Goal: Transaction & Acquisition: Purchase product/service

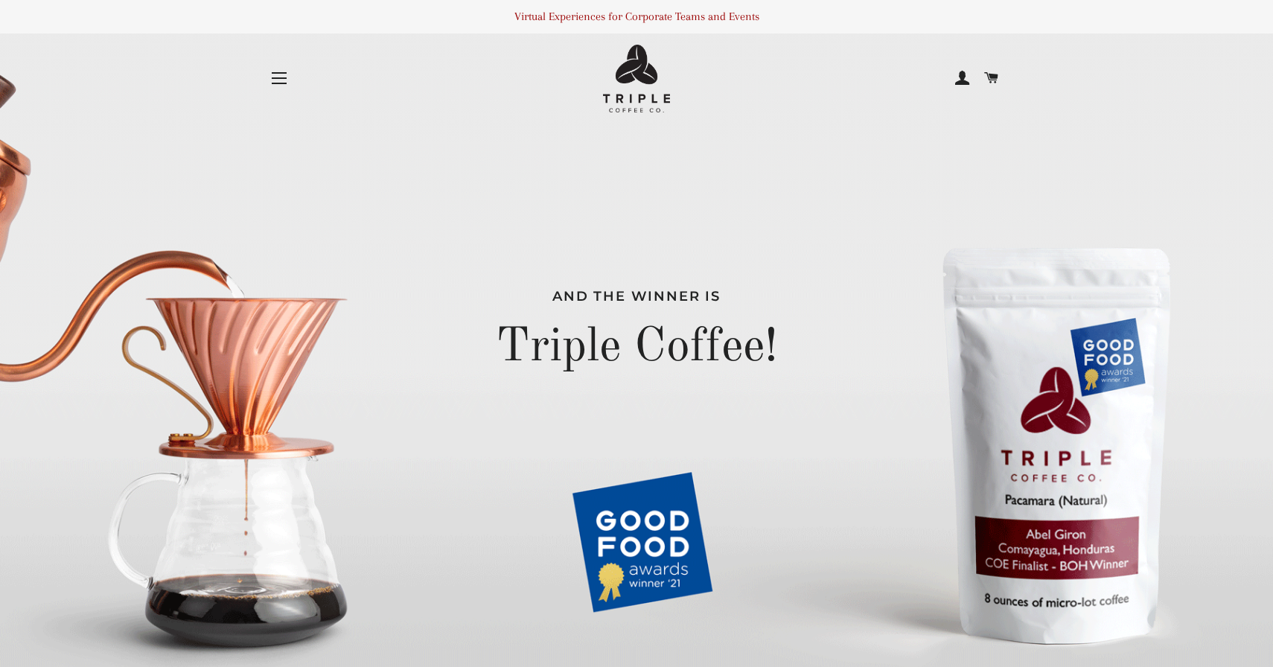
click at [284, 75] on button "Site navigation" at bounding box center [279, 78] width 37 height 37
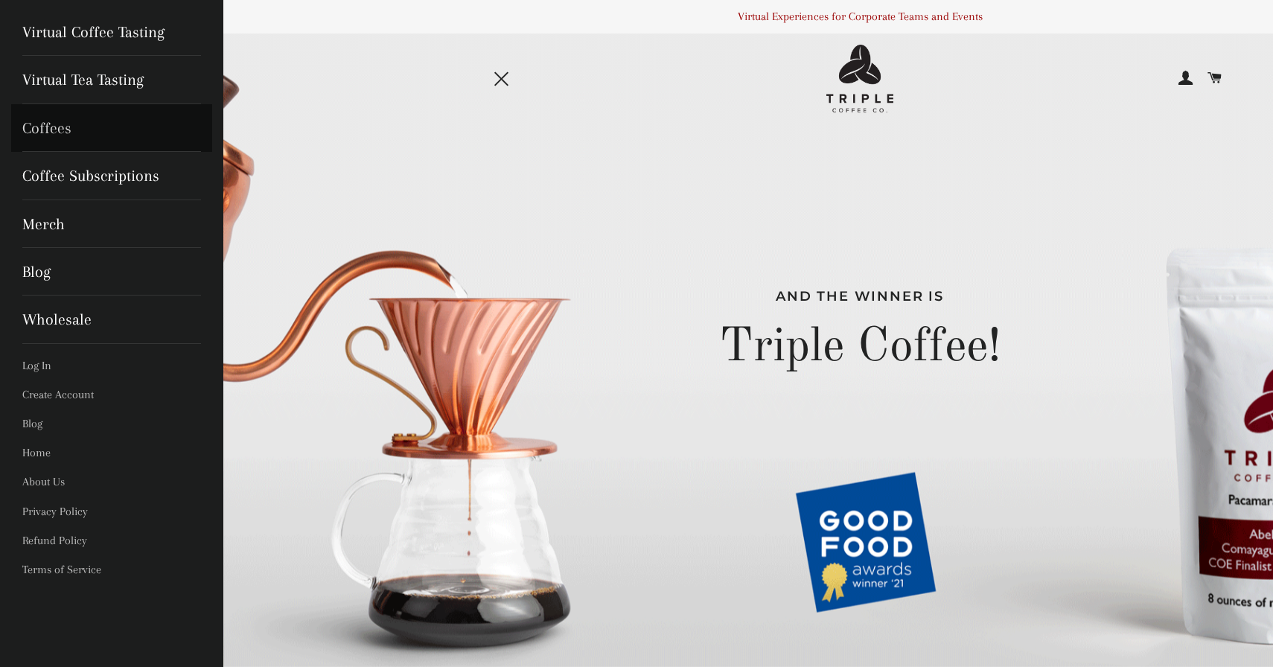
click at [71, 124] on link "Coffees" at bounding box center [111, 128] width 201 height 48
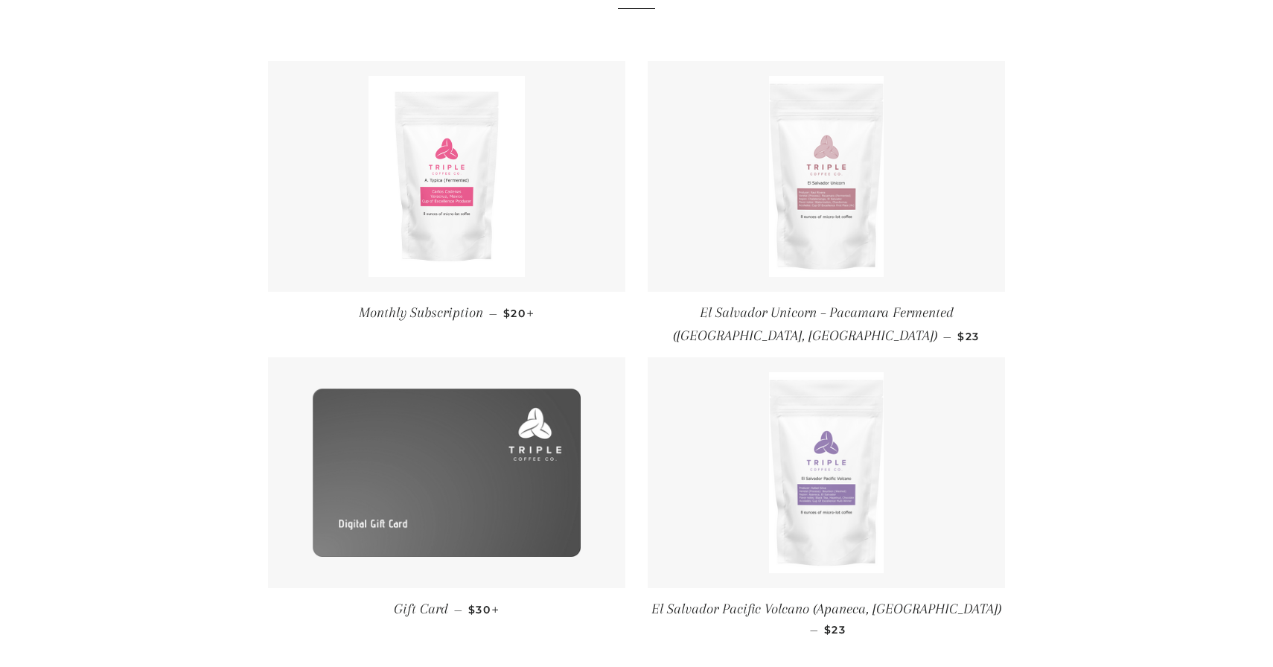
scroll to position [218, 0]
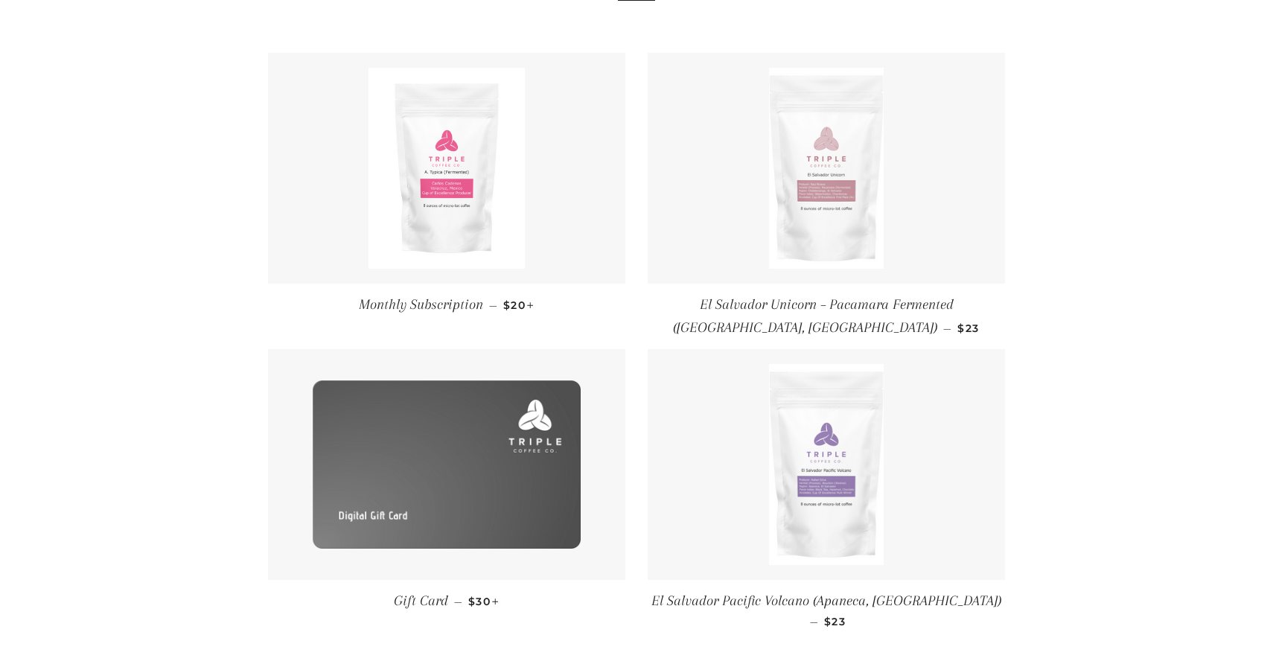
click at [832, 179] on img at bounding box center [826, 168] width 115 height 201
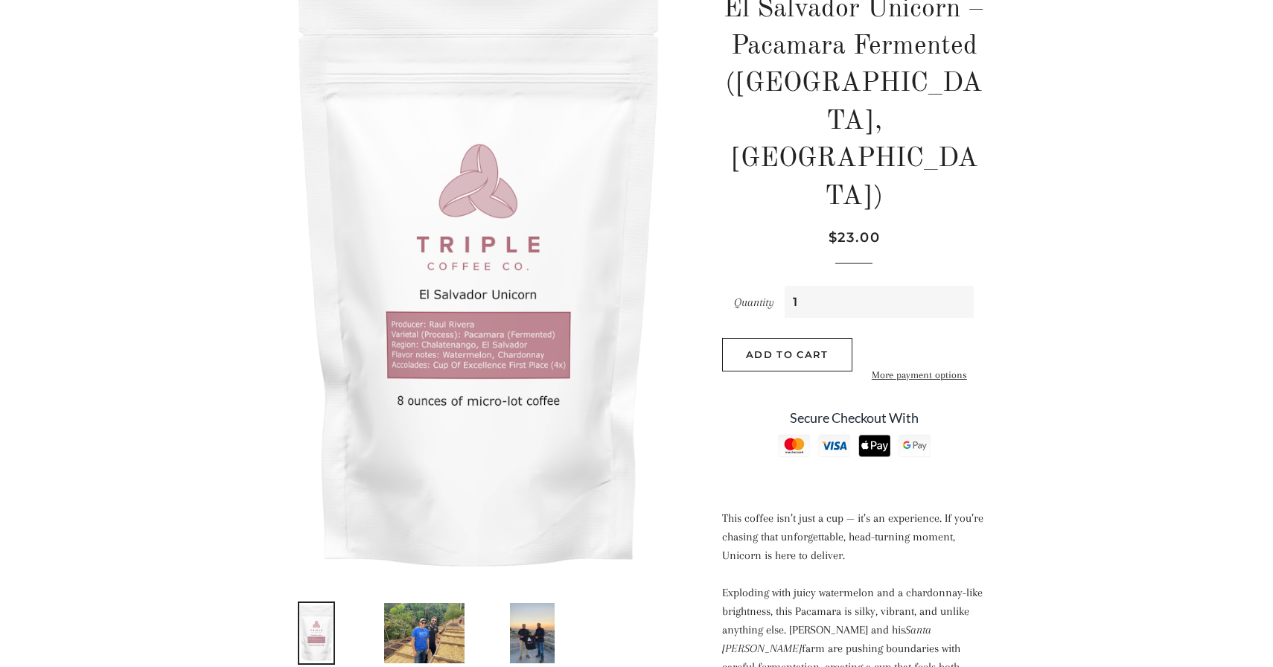
scroll to position [225, 0]
